Goal: Use online tool/utility: Use online tool/utility

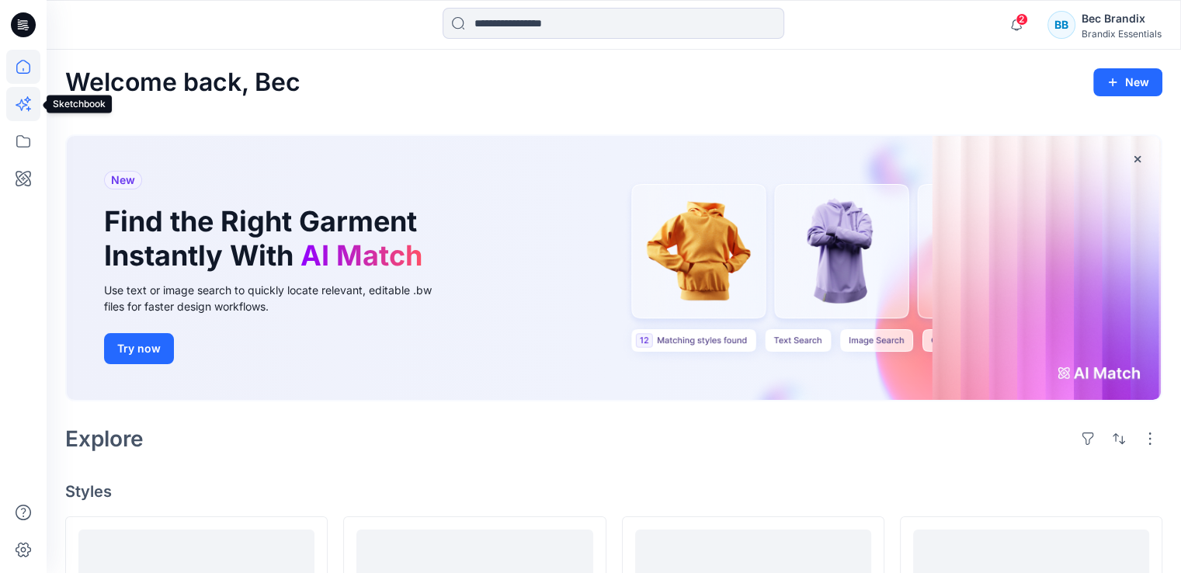
click at [29, 109] on icon at bounding box center [28, 108] width 5 height 5
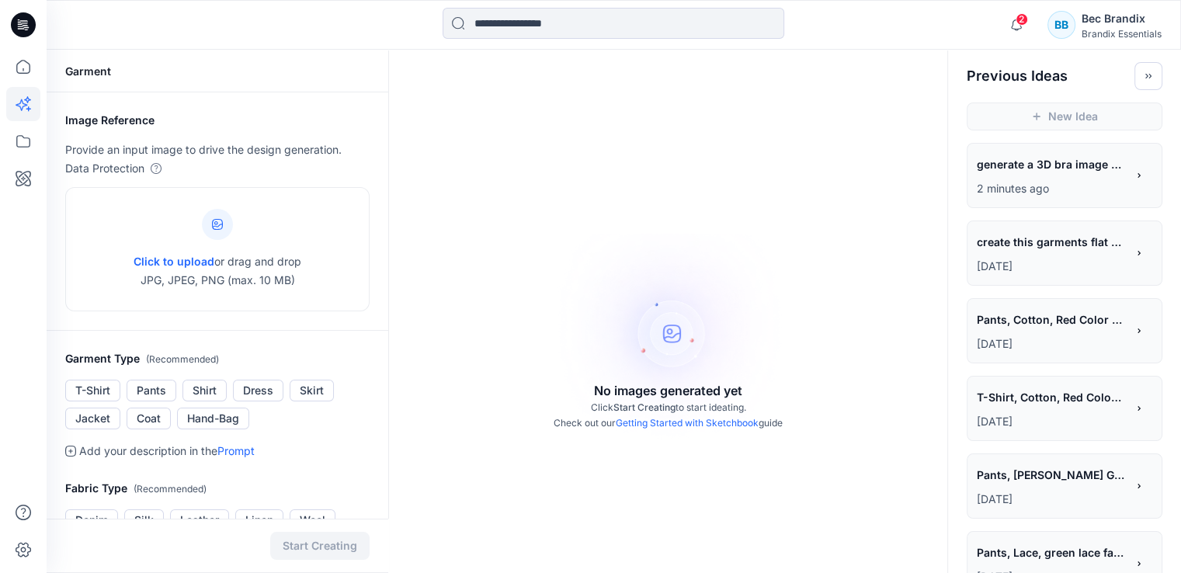
click at [1048, 172] on span "generate a 3D bra image to match the sketch. fabric must have a sateen sheen. B…" at bounding box center [1050, 164] width 147 height 23
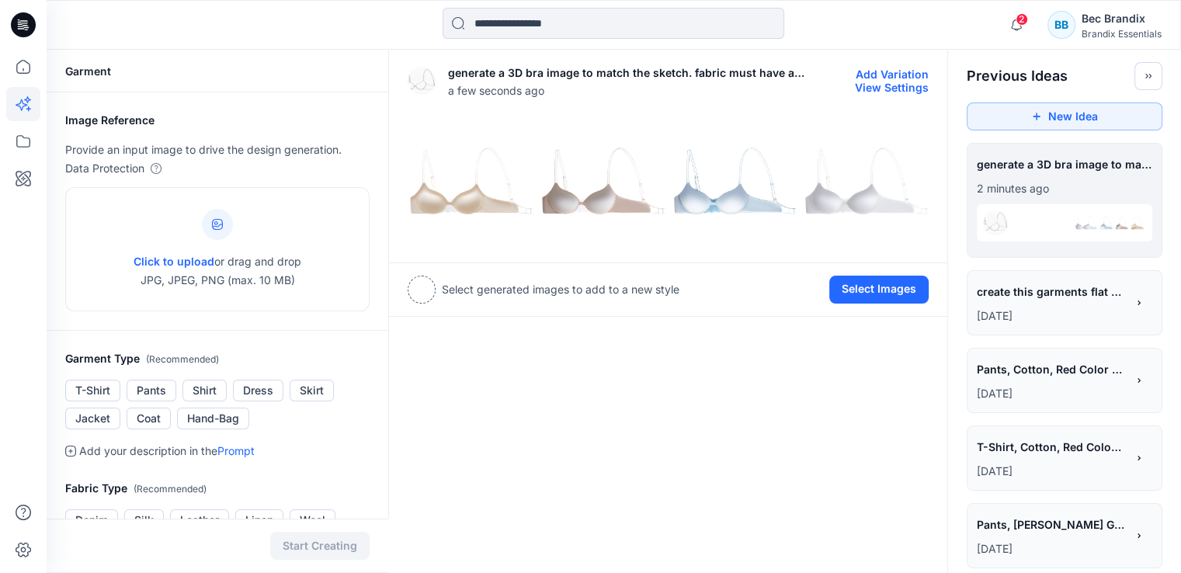
click at [506, 193] on img at bounding box center [470, 181] width 124 height 124
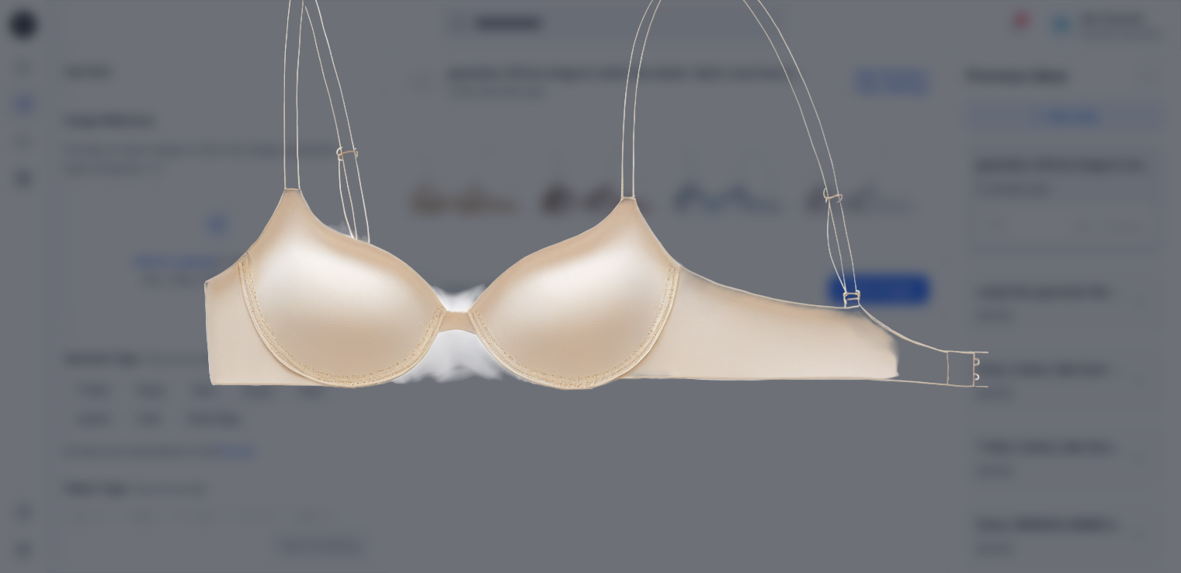
scroll to position [300, 0]
